Goal: Task Accomplishment & Management: Manage account settings

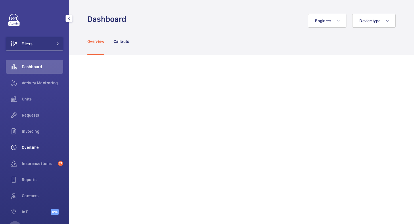
click at [41, 146] on span "Overtime" at bounding box center [42, 147] width 41 height 6
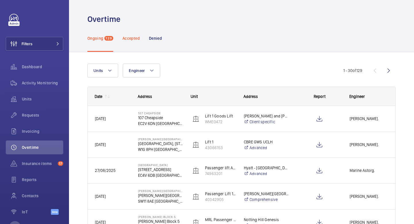
click at [130, 45] on div "Accepted" at bounding box center [131, 37] width 17 height 27
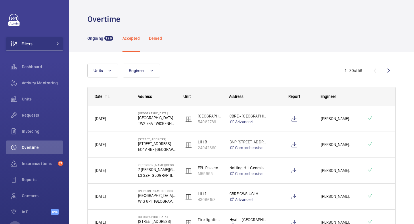
click at [161, 40] on p "Denied" at bounding box center [155, 38] width 13 height 6
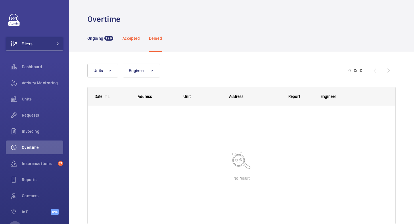
click at [133, 38] on p "Accepted" at bounding box center [131, 38] width 17 height 6
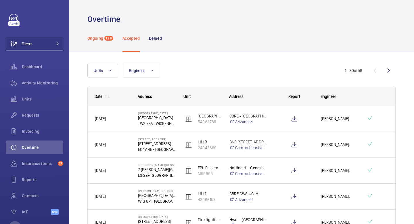
click at [103, 40] on p "Ongoing" at bounding box center [95, 38] width 16 height 6
